Goal: Find specific page/section: Find specific page/section

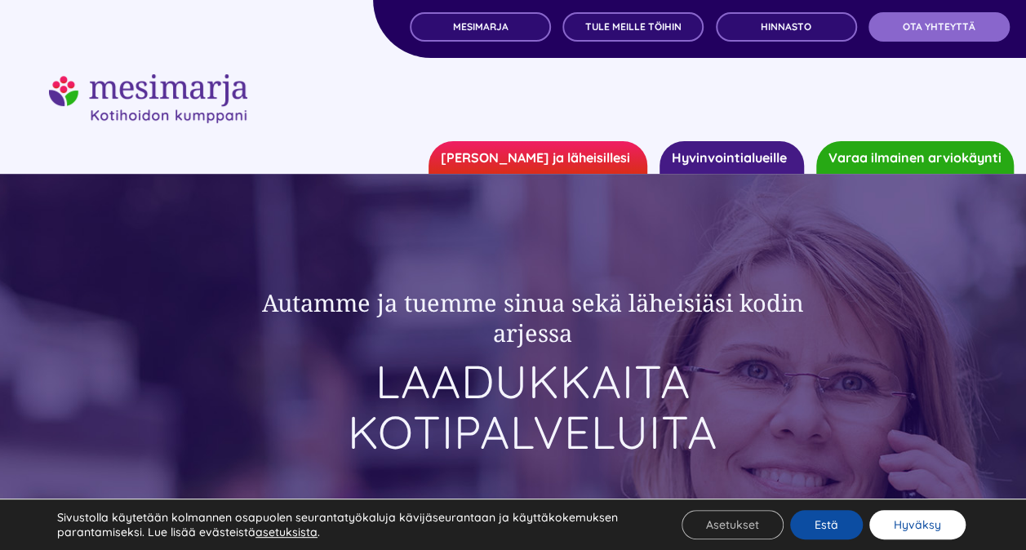
click at [915, 527] on button "Hyväksy" at bounding box center [917, 524] width 96 height 29
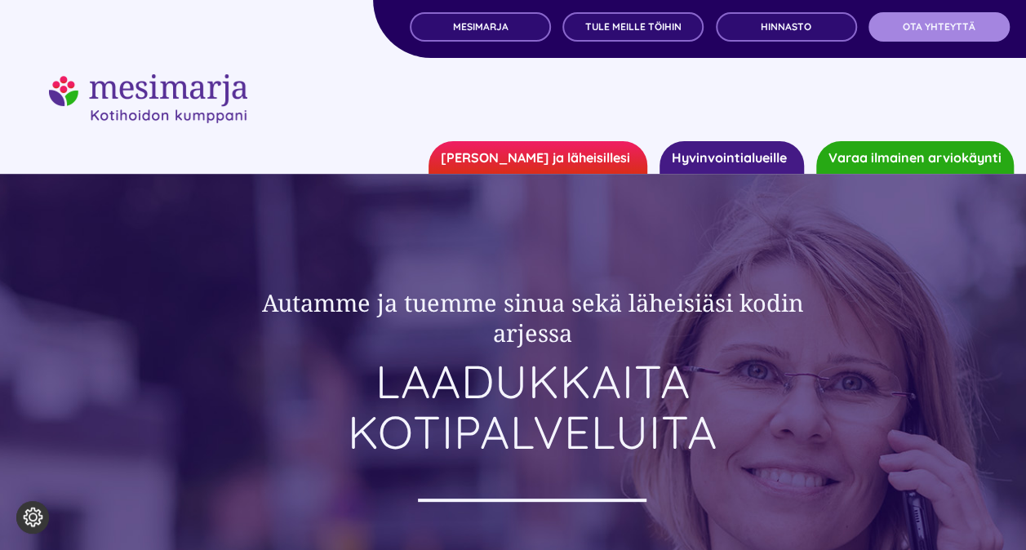
click at [934, 27] on span "OTA YHTEYTTÄ" at bounding box center [938, 26] width 73 height 11
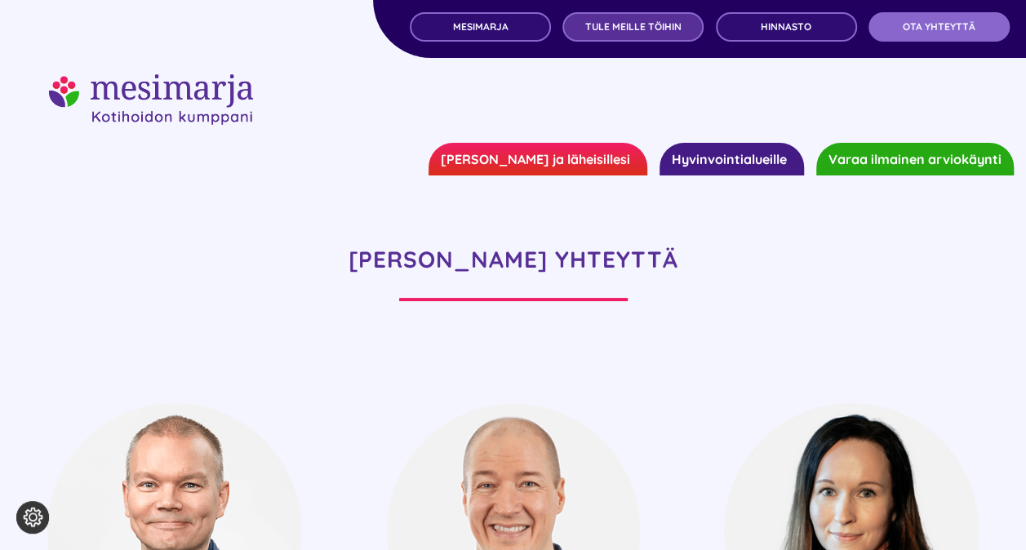
click at [609, 23] on span "TULE MEILLE TÖIHIN" at bounding box center [633, 26] width 96 height 11
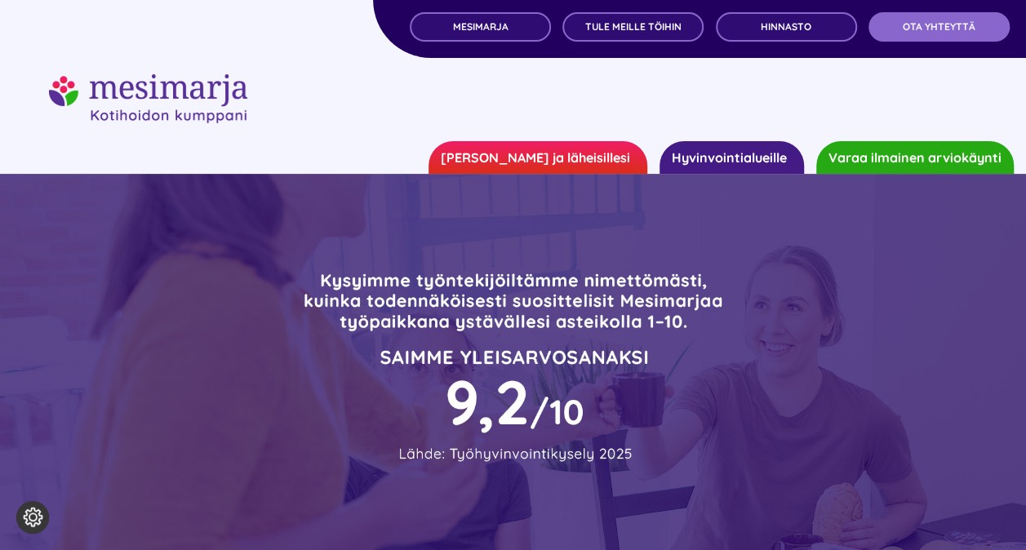
click at [711, 157] on link "Hyvinvointialueille" at bounding box center [731, 157] width 144 height 33
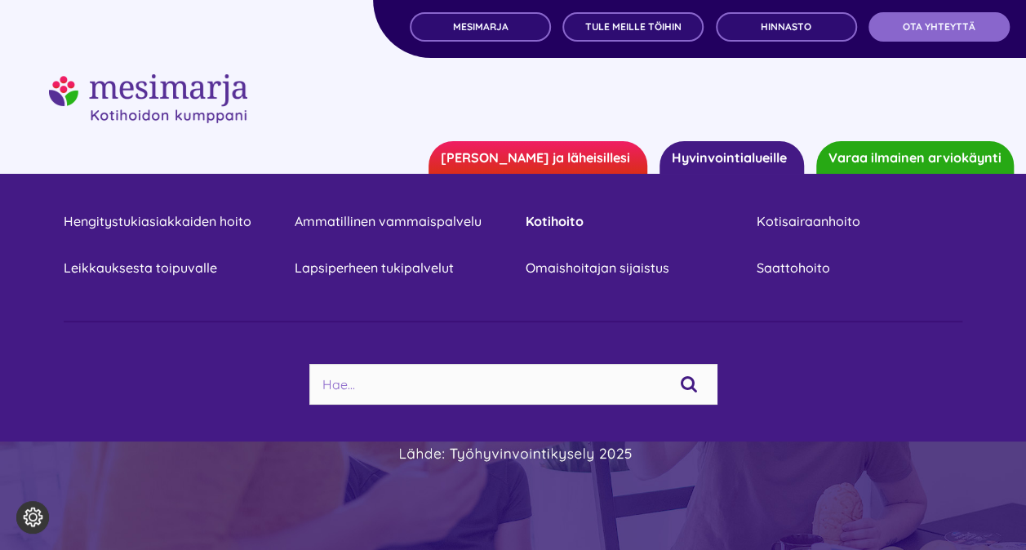
click at [561, 232] on link "Kotihoito" at bounding box center [628, 221] width 206 height 22
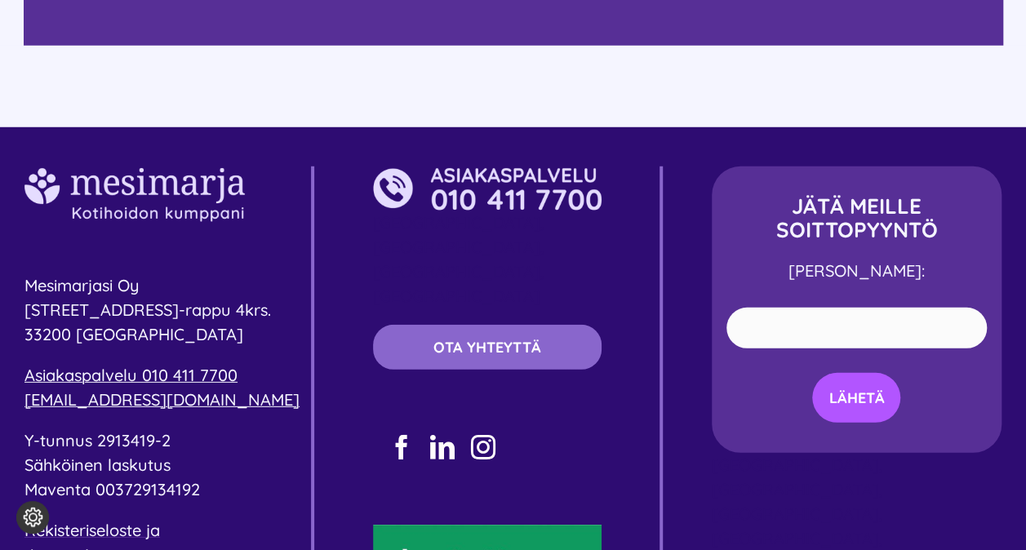
scroll to position [2403, 0]
